Goal: Task Accomplishment & Management: Use online tool/utility

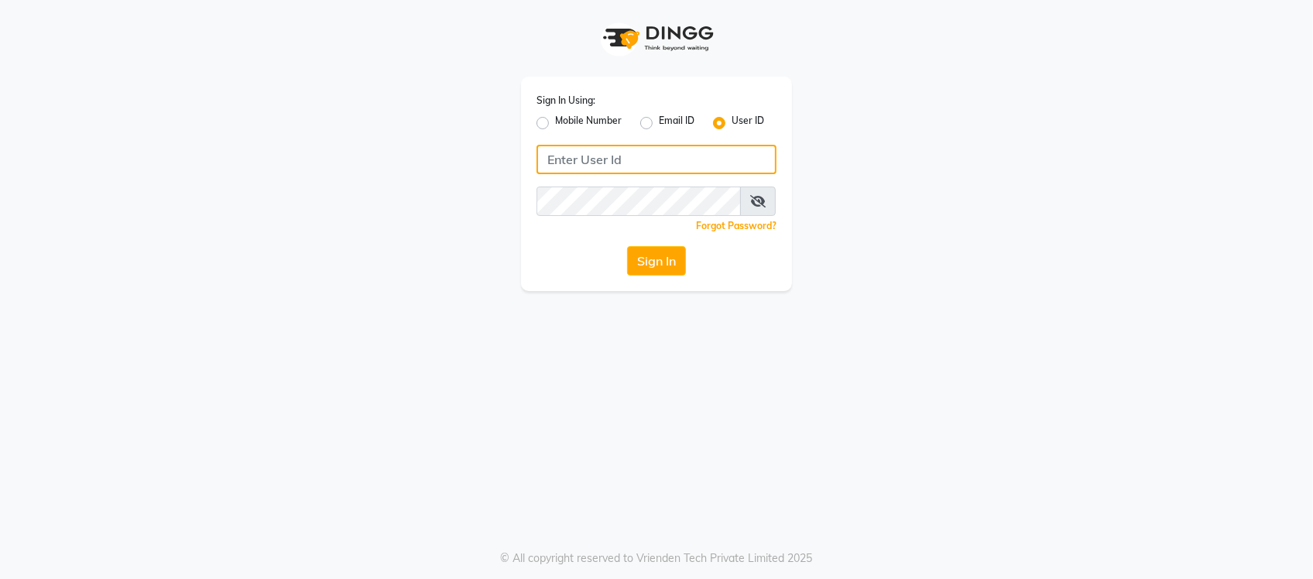
click at [688, 169] on input "Username" at bounding box center [657, 159] width 240 height 29
type input "bspoke"
click at [662, 266] on button "Sign In" at bounding box center [656, 260] width 59 height 29
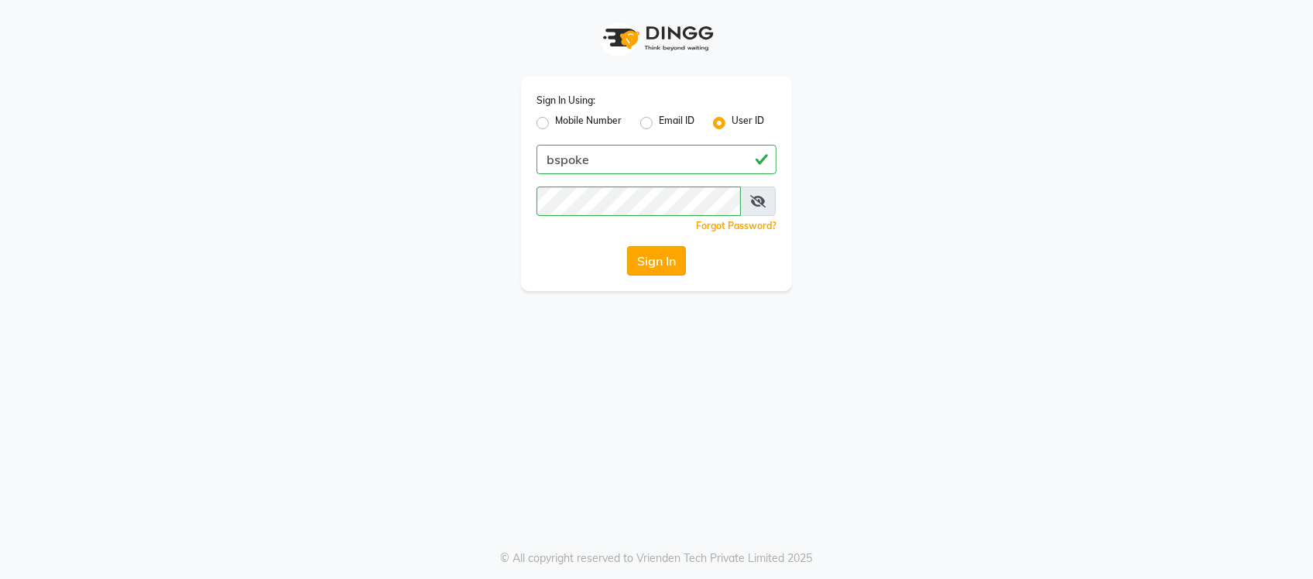
click at [670, 256] on button "Sign In" at bounding box center [656, 260] width 59 height 29
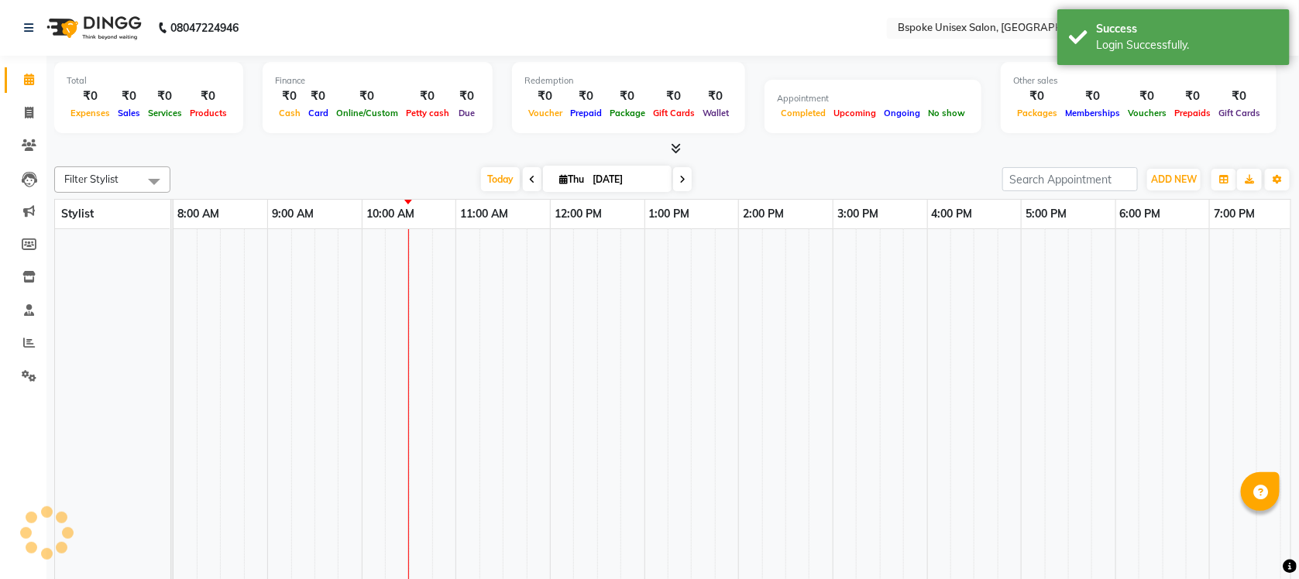
select select "en"
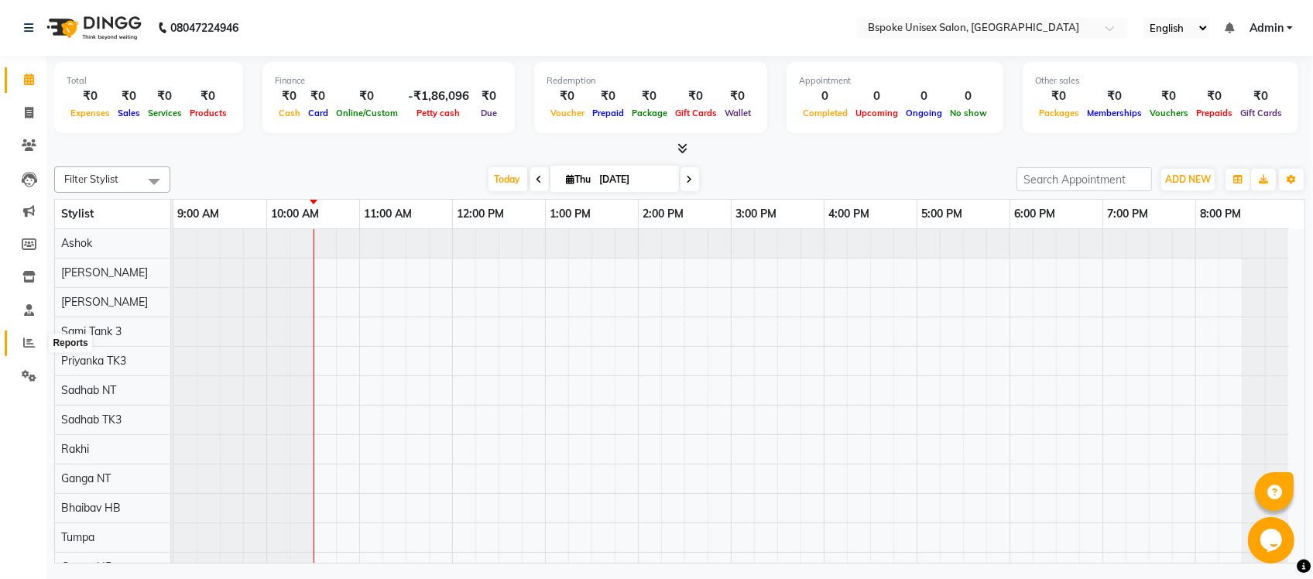
click at [28, 347] on icon at bounding box center [29, 343] width 12 height 12
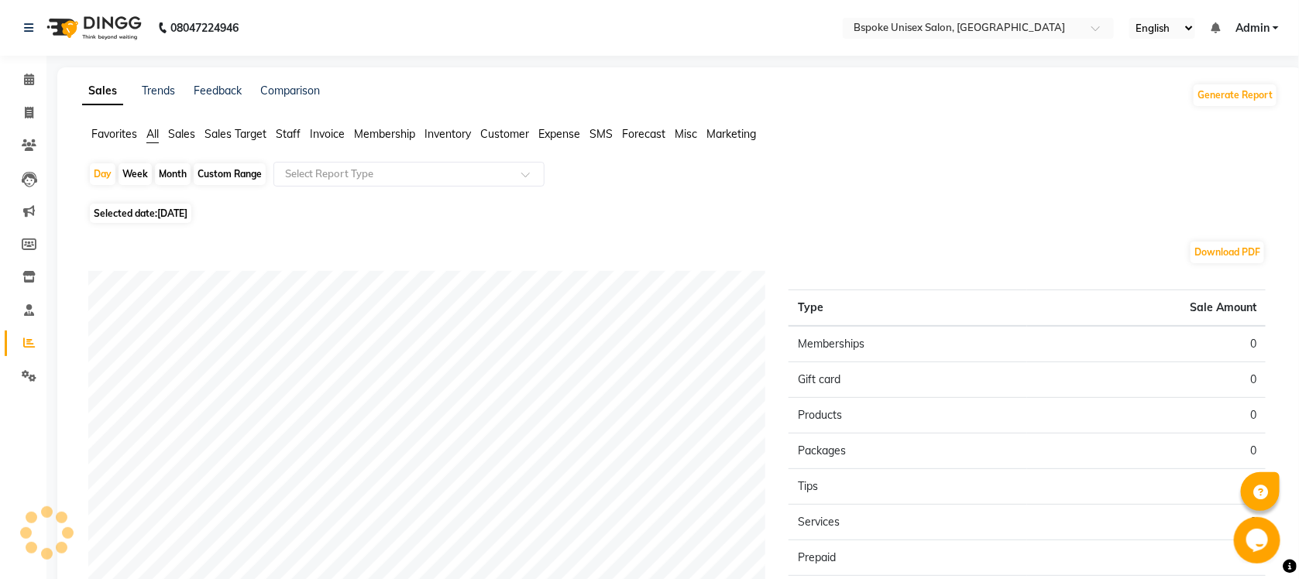
click at [509, 132] on span "Customer" at bounding box center [504, 134] width 49 height 14
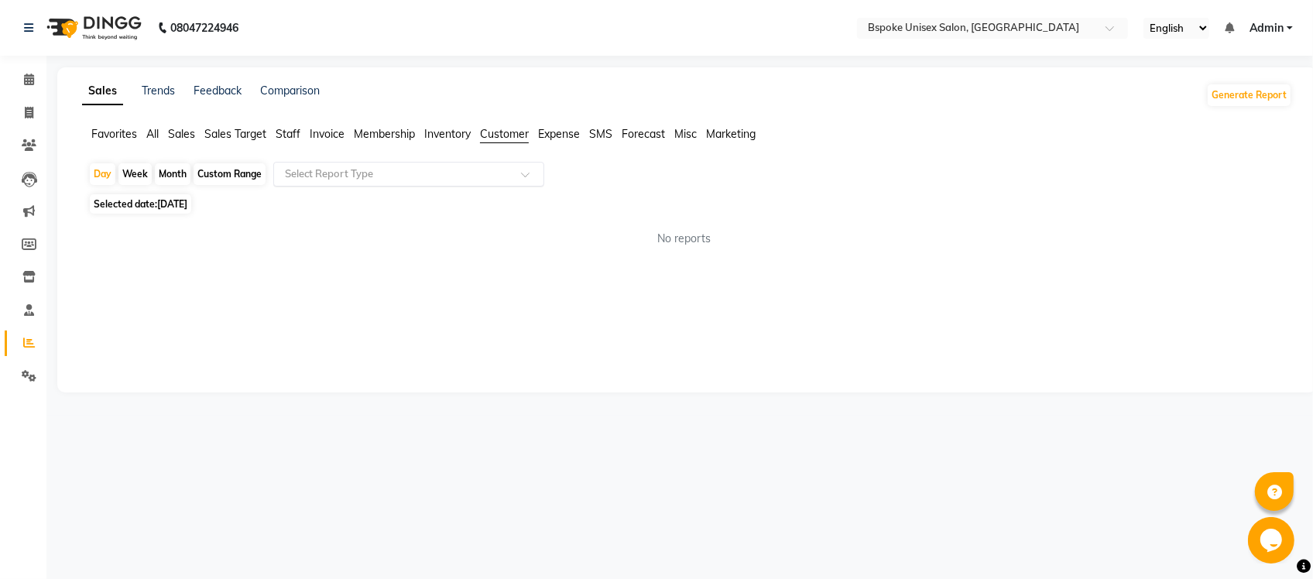
click at [485, 170] on input "text" at bounding box center [393, 173] width 223 height 15
click at [568, 139] on span "Expense" at bounding box center [559, 134] width 42 height 14
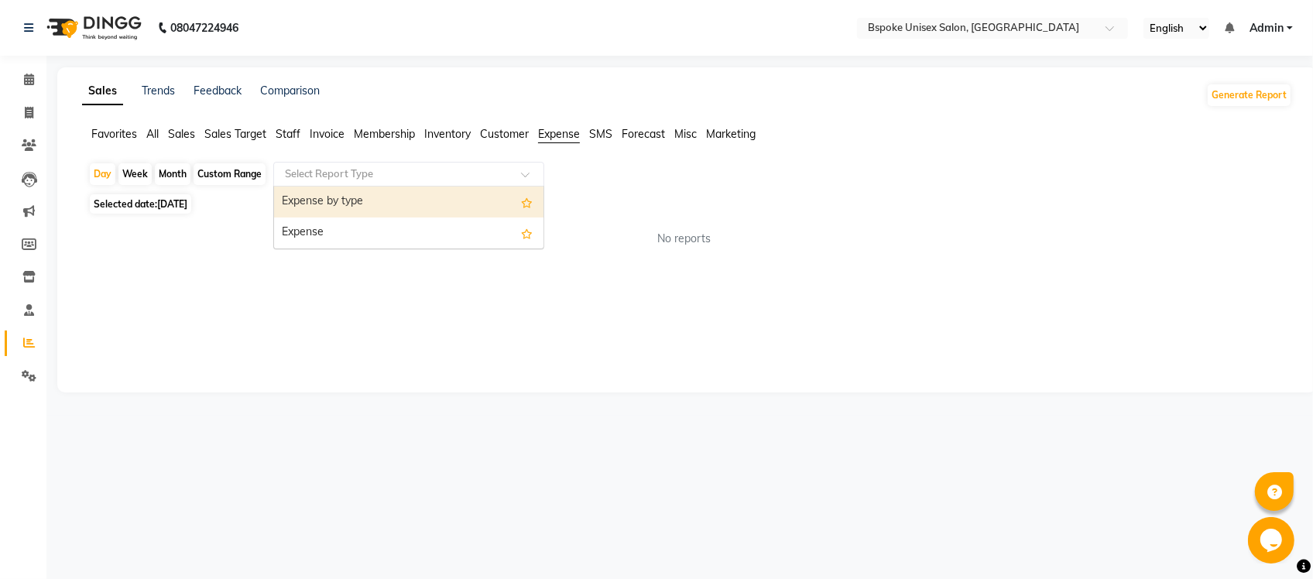
click at [507, 182] on div at bounding box center [408, 173] width 269 height 15
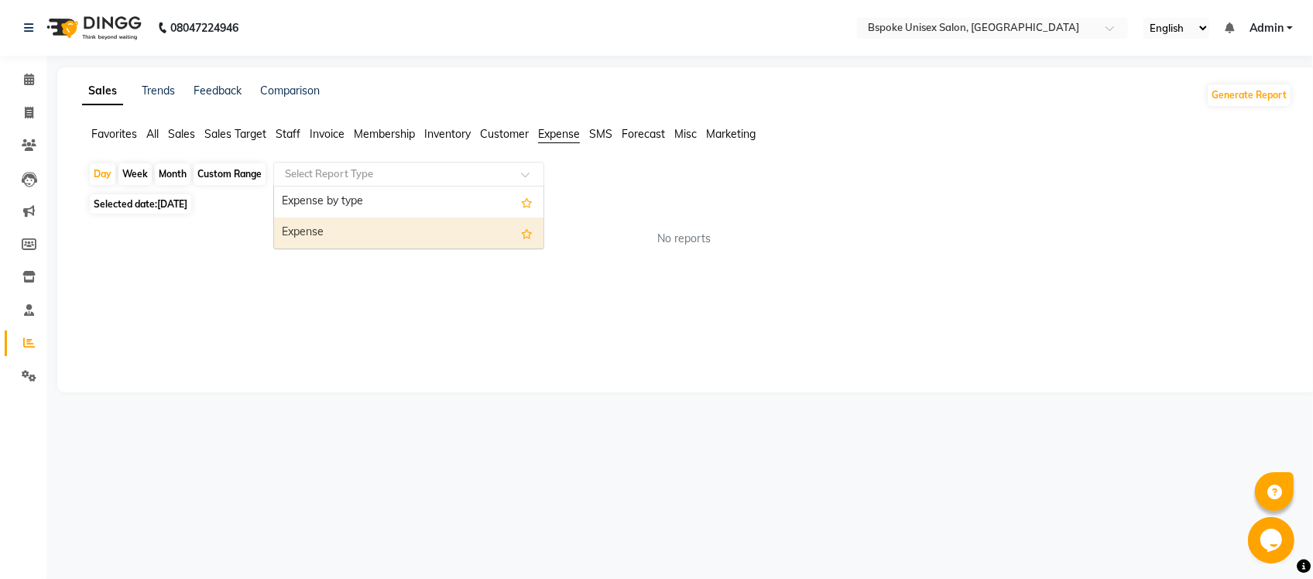
click at [486, 228] on div "Expense" at bounding box center [408, 233] width 269 height 31
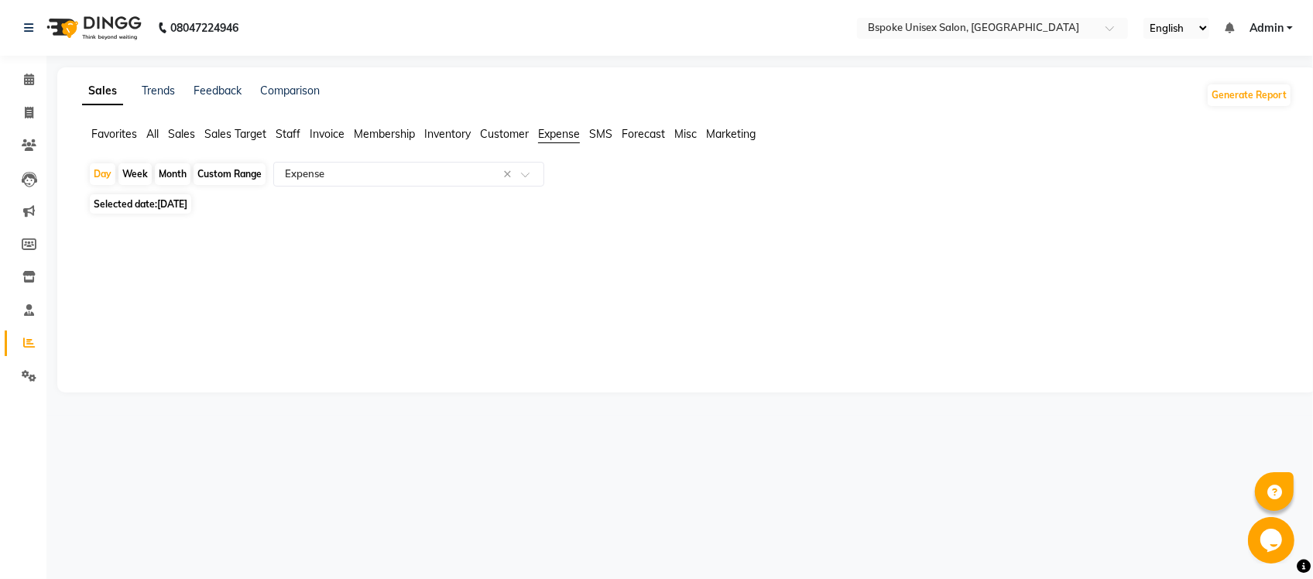
click at [176, 173] on div "Month" at bounding box center [173, 174] width 36 height 22
select select "9"
select select "2025"
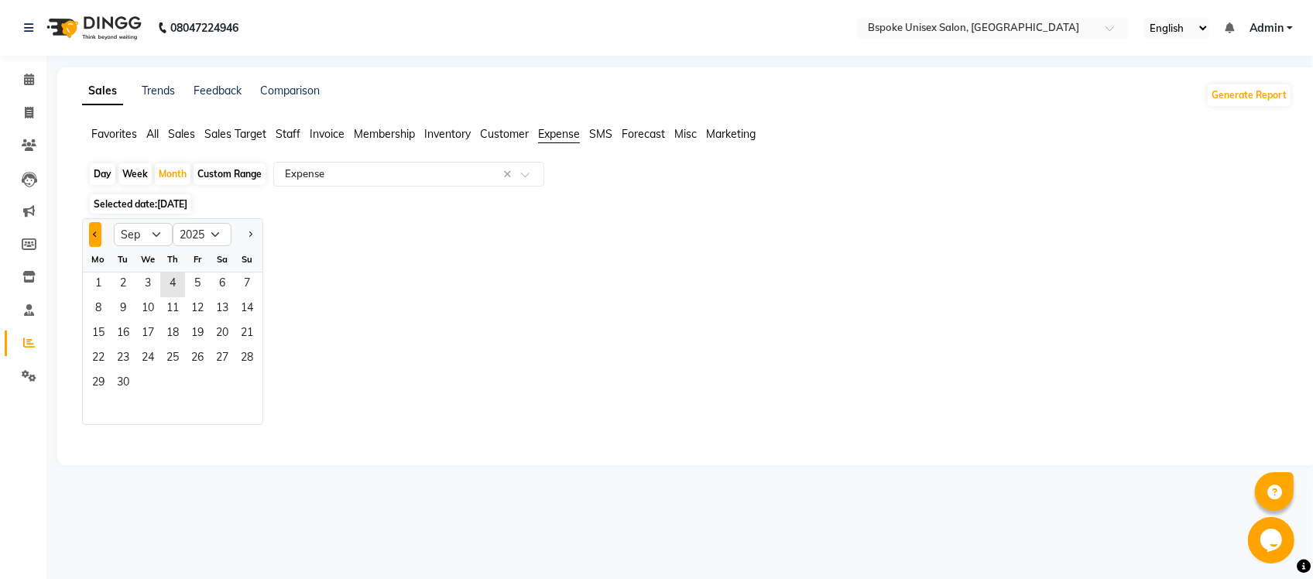
click at [95, 228] on button "Previous month" at bounding box center [95, 234] width 12 height 25
select select "8"
click at [194, 283] on span "1" at bounding box center [197, 285] width 25 height 25
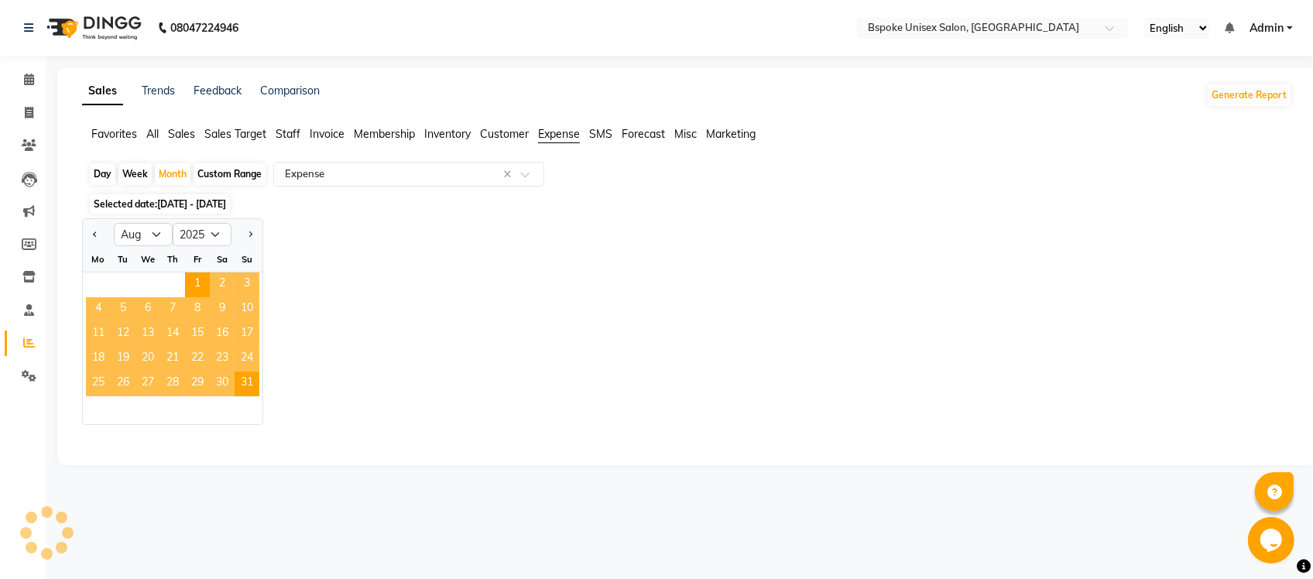
select select "full_report"
select select "csv"
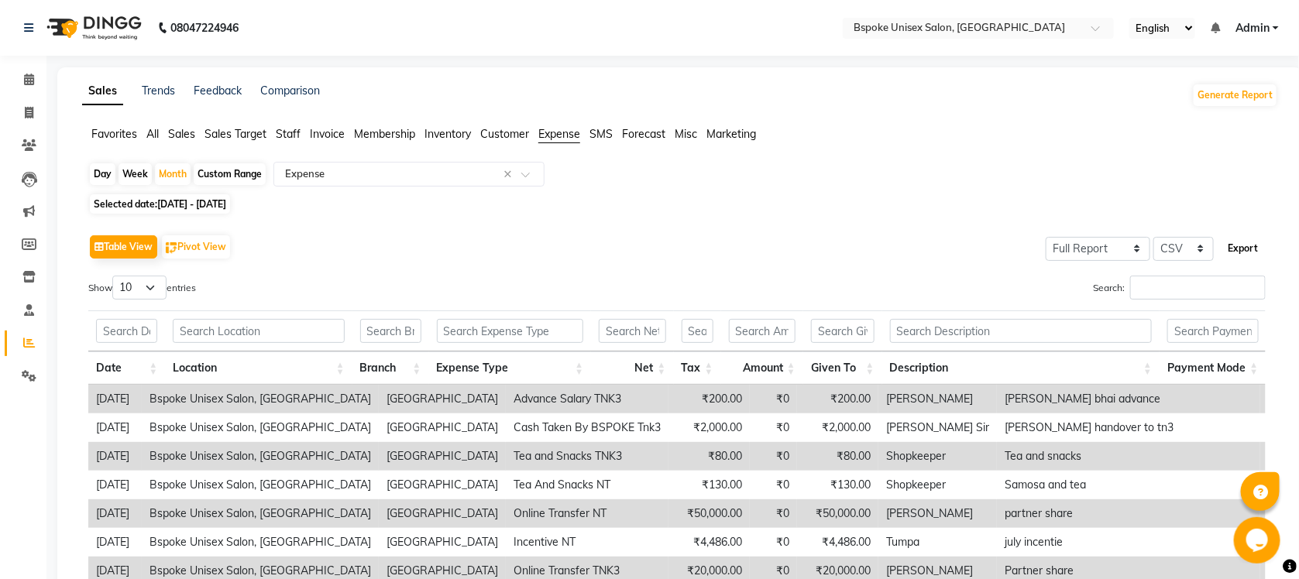
click at [1256, 245] on button "Export" at bounding box center [1242, 248] width 43 height 26
